Goal: Use online tool/utility: Utilize a website feature to perform a specific function

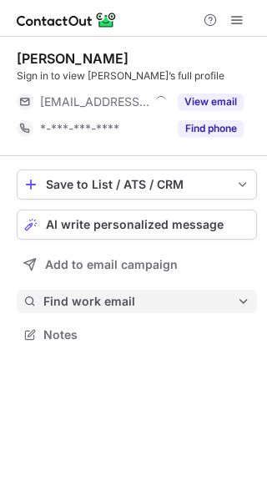
scroll to position [323, 267]
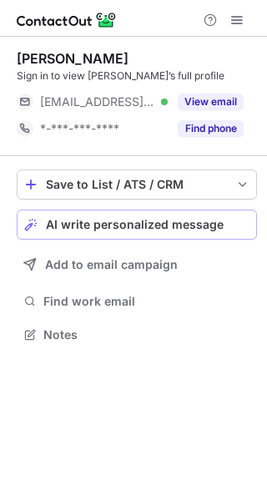
click at [98, 224] on span "AI write personalized message" at bounding box center [135, 224] width 178 height 13
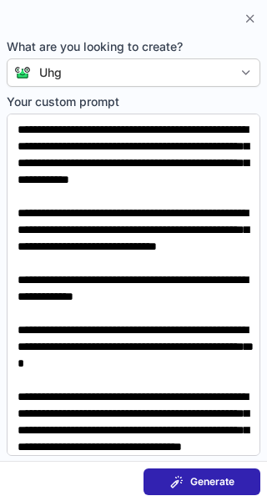
click at [221, 474] on button "Generate" at bounding box center [202, 482] width 117 height 27
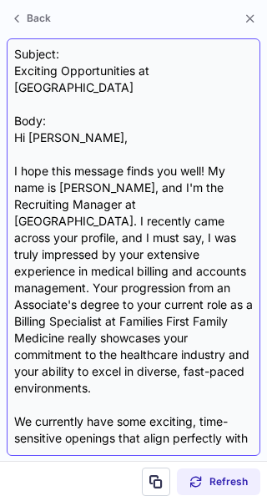
click at [90, 65] on div "Subject: Exciting Opportunities at UHG Body: Hi [PERSON_NAME], I hope this mess…" at bounding box center [133, 247] width 239 height 403
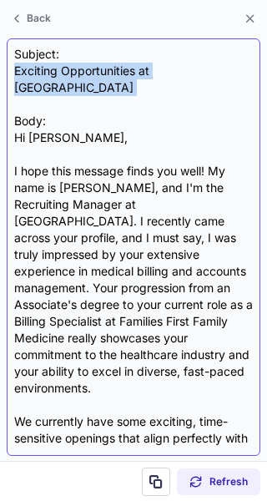
click at [90, 65] on div "Subject: Exciting Opportunities at UHG Body: Hi [PERSON_NAME], I hope this mess…" at bounding box center [133, 247] width 239 height 403
copy div "Exciting Opportunities at [GEOGRAPHIC_DATA]"
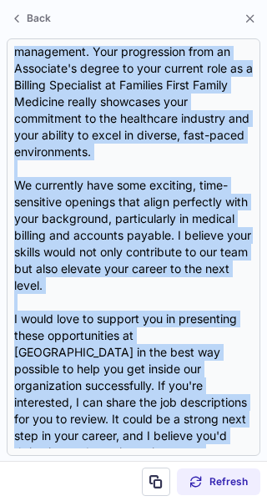
scroll to position [399, 0]
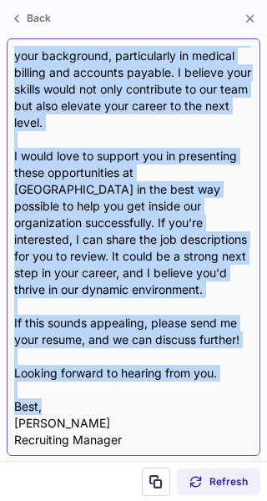
drag, startPoint x: 14, startPoint y: 120, endPoint x: 113, endPoint y: 386, distance: 283.4
click at [113, 386] on div "Subject: Exciting Opportunities at UHG Body: Hi [PERSON_NAME], I hope this mess…" at bounding box center [133, 247] width 239 height 403
copy div "Hi [PERSON_NAME], I hope this message finds you well! My name is [PERSON_NAME],…"
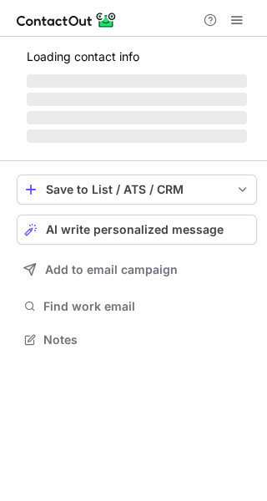
scroll to position [323, 267]
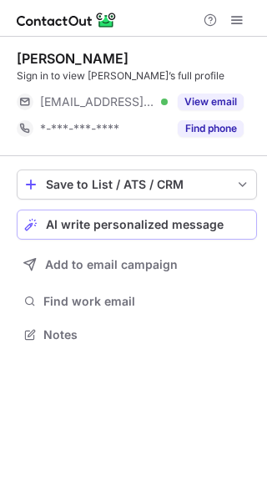
click at [173, 221] on span "AI write personalized message" at bounding box center [135, 224] width 178 height 13
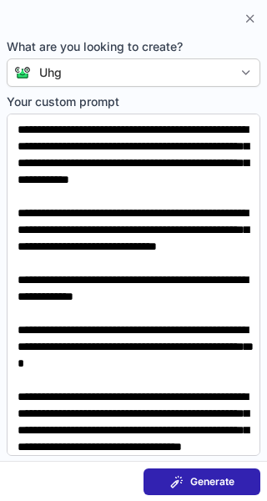
click at [216, 482] on span "Generate" at bounding box center [212, 481] width 44 height 13
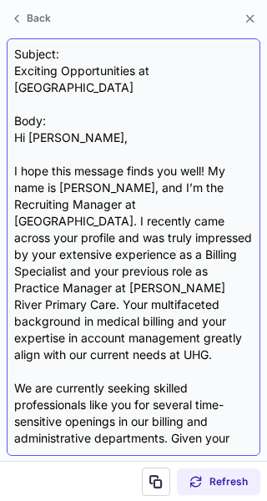
click at [97, 66] on div "Subject: Exciting Opportunities at UHG Body: Hi Barbara, I hope this message fi…" at bounding box center [133, 247] width 239 height 403
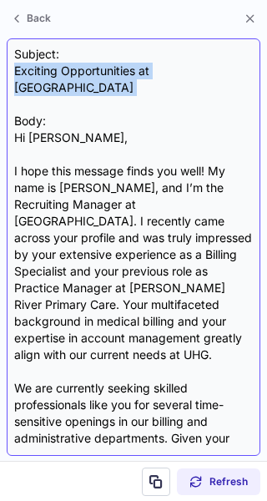
click at [97, 66] on div "Subject: Exciting Opportunities at UHG Body: Hi Barbara, I hope this message fi…" at bounding box center [133, 247] width 239 height 403
copy div "Exciting Opportunities at UHG"
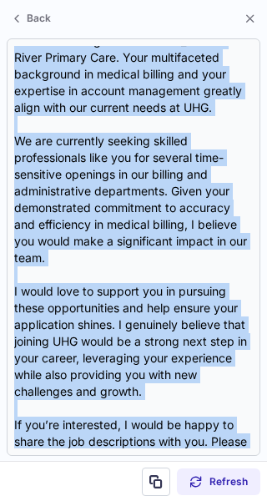
scroll to position [399, 0]
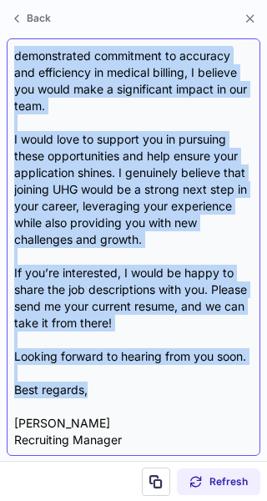
drag, startPoint x: 18, startPoint y: 122, endPoint x: 89, endPoint y: 378, distance: 266.1
click at [89, 378] on div "Subject: Exciting Opportunities at UHG Body: Hi Barbara, I hope this message fi…" at bounding box center [133, 247] width 239 height 403
copy div "Hi Barbara, I hope this message finds you well! My name is Sandra Williams, and…"
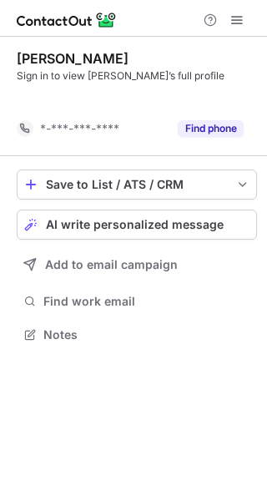
scroll to position [297, 267]
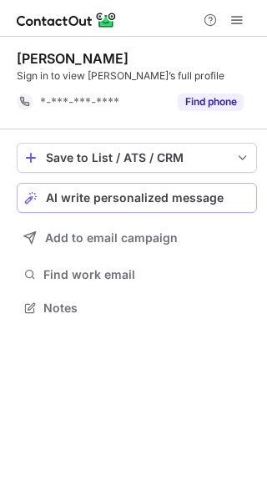
click at [225, 192] on div "AI write personalized message" at bounding box center [148, 197] width 204 height 13
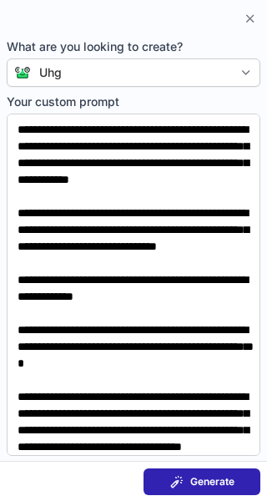
click at [207, 480] on span "Generate" at bounding box center [212, 481] width 44 height 13
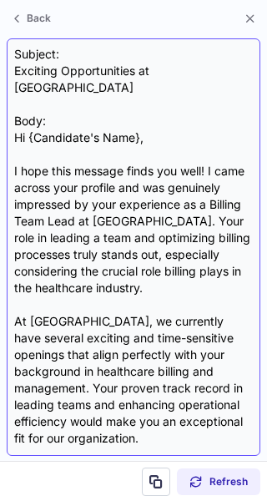
click at [103, 66] on div "Subject: Exciting Opportunities at UHG Body: Hi {Candidate's Name}, I hope this…" at bounding box center [133, 247] width 239 height 403
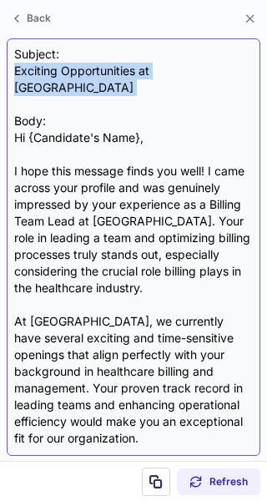
click at [103, 66] on div "Subject: Exciting Opportunities at UHG Body: Hi {Candidate's Name}, I hope this…" at bounding box center [133, 247] width 239 height 403
copy div "Exciting Opportunities at [GEOGRAPHIC_DATA]"
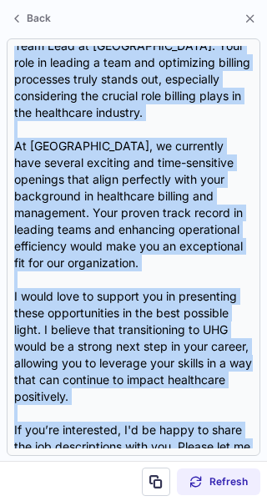
scroll to position [349, 0]
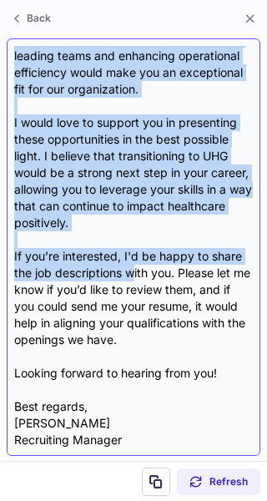
drag, startPoint x: 16, startPoint y: 121, endPoint x: 133, endPoint y: 261, distance: 182.1
click at [133, 261] on div "Subject: Exciting Opportunities at UHG Body: Hi {Candidate's Name}, I hope this…" at bounding box center [133, 247] width 239 height 403
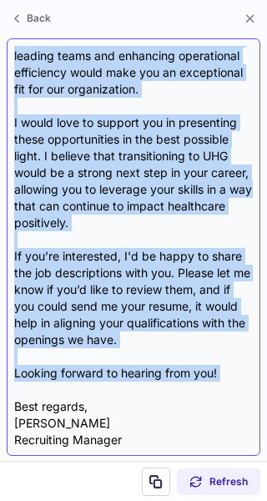
drag, startPoint x: 13, startPoint y: 108, endPoint x: 153, endPoint y: 375, distance: 301.5
click at [153, 375] on div "Subject: Exciting Opportunities at UHG Body: Hi {Candidate's Name}, I hope this…" at bounding box center [134, 247] width 254 height 418
click at [153, 375] on div "Subject: Exciting Opportunities at UHG Body: Hi {Candidate's Name}, I hope this…" at bounding box center [133, 247] width 239 height 403
drag, startPoint x: 14, startPoint y: 119, endPoint x: 137, endPoint y: 394, distance: 301.0
click at [137, 394] on div "Subject: Exciting Opportunities at UHG Body: Hi {Candidate's Name}, I hope this…" at bounding box center [133, 247] width 239 height 403
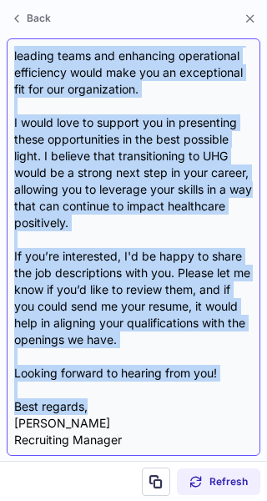
copy div "Hi {Candidate's Name}, I hope this message finds you well! I came across your p…"
